Goal: Navigation & Orientation: Find specific page/section

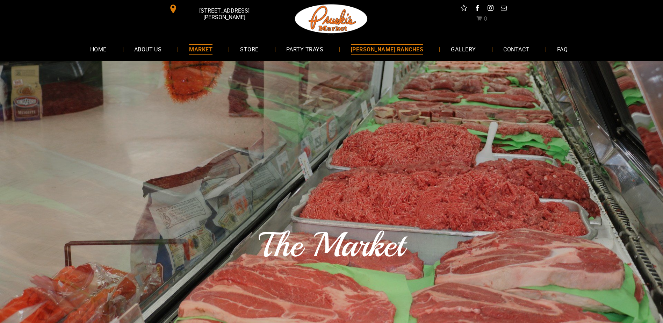
click at [390, 44] on link "[PERSON_NAME] RANCHES" at bounding box center [386, 49] width 93 height 19
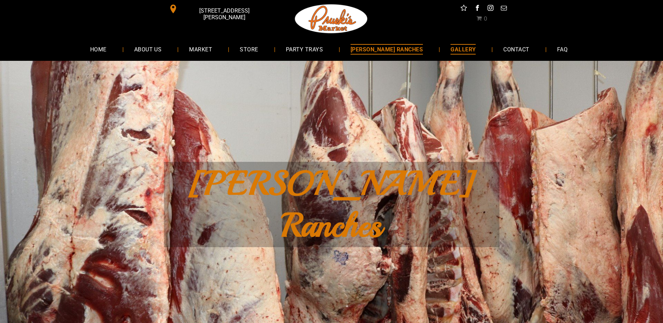
click at [458, 48] on span "GALLERY" at bounding box center [462, 49] width 25 height 10
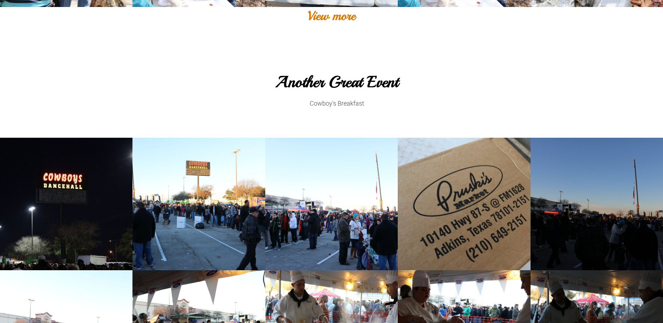
scroll to position [804, 0]
